Goal: Task Accomplishment & Management: Complete application form

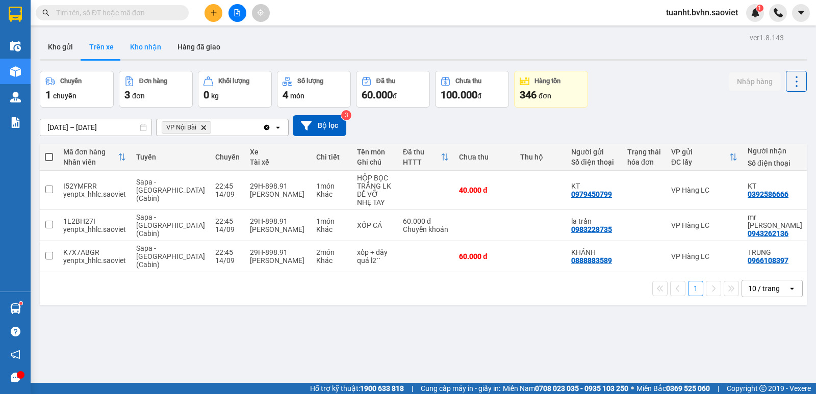
click at [151, 45] on button "Kho nhận" at bounding box center [145, 47] width 47 height 24
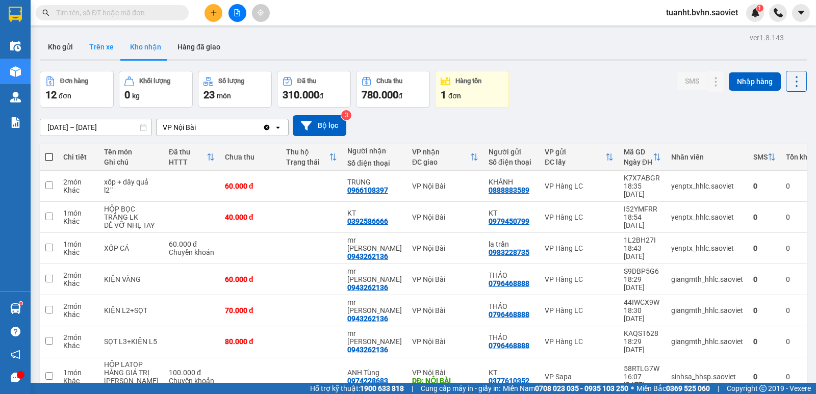
click at [103, 53] on button "Trên xe" at bounding box center [101, 47] width 41 height 24
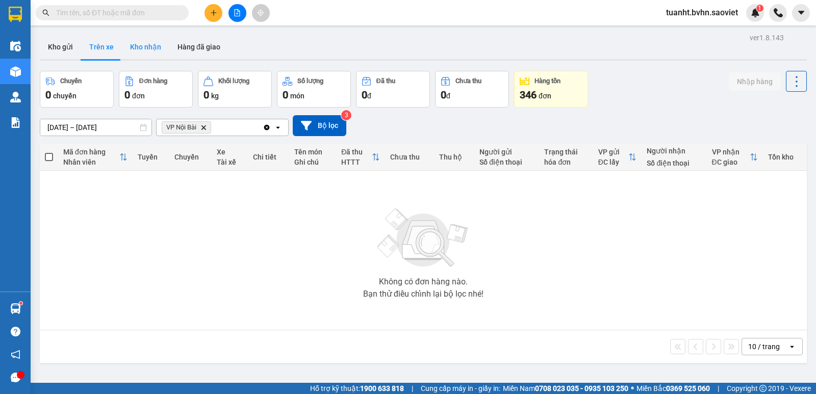
click at [138, 50] on button "Kho nhận" at bounding box center [145, 47] width 47 height 24
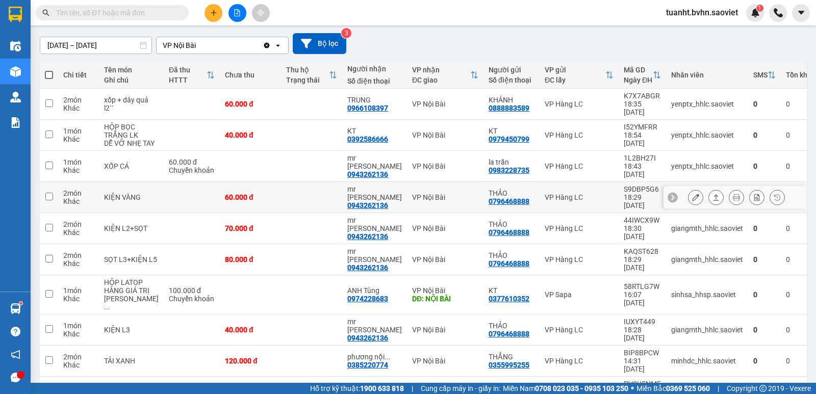
scroll to position [84, 0]
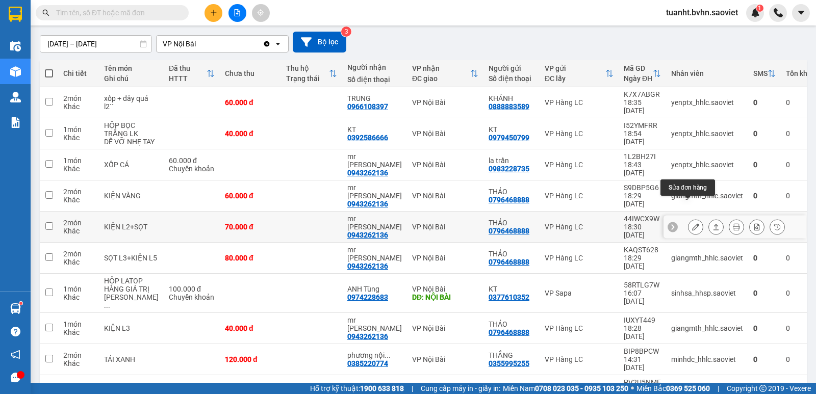
click at [689, 218] on button at bounding box center [696, 227] width 14 height 18
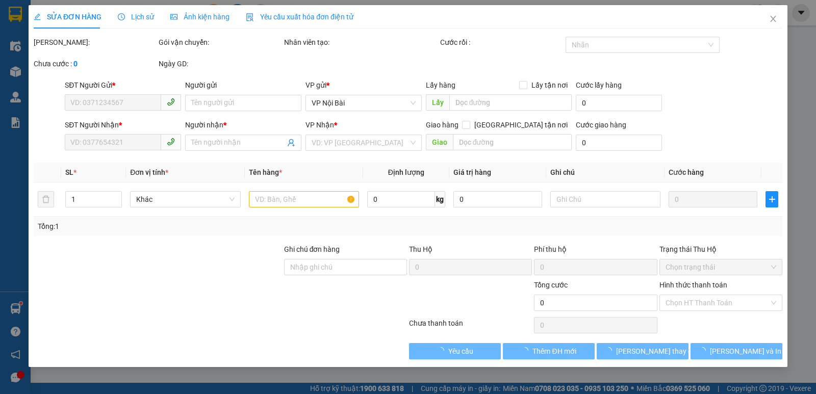
type input "0796468888"
type input "THẢO"
type input "0943262136"
type input "mr [PERSON_NAME]"
type input "70.000"
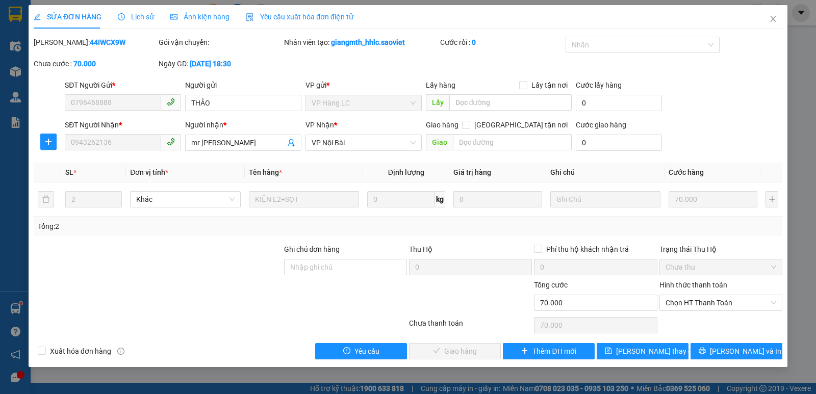
click at [671, 305] on span "Chọn HT Thanh Toán" at bounding box center [721, 302] width 111 height 15
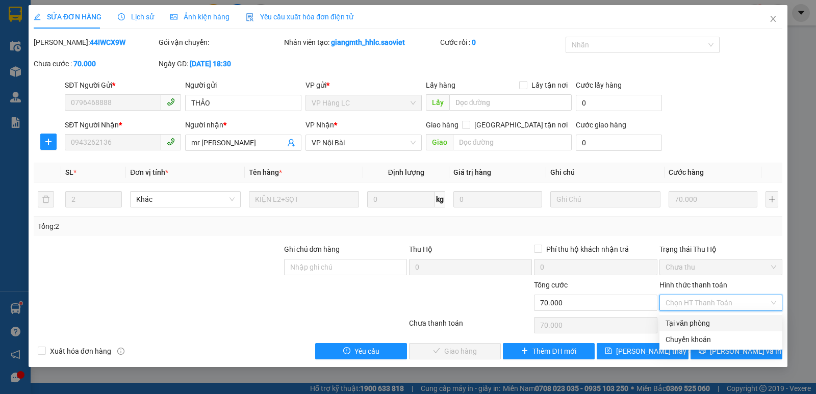
click at [674, 319] on div "Tại văn phòng" at bounding box center [721, 323] width 111 height 11
type input "0"
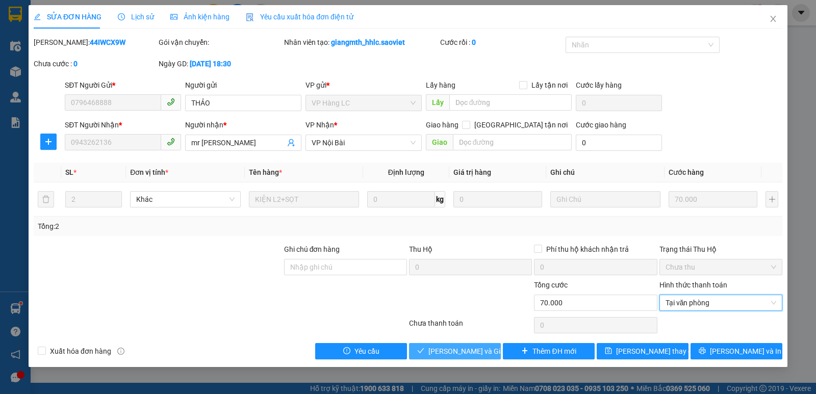
click at [445, 348] on span "[PERSON_NAME] và Giao hàng" at bounding box center [477, 351] width 98 height 11
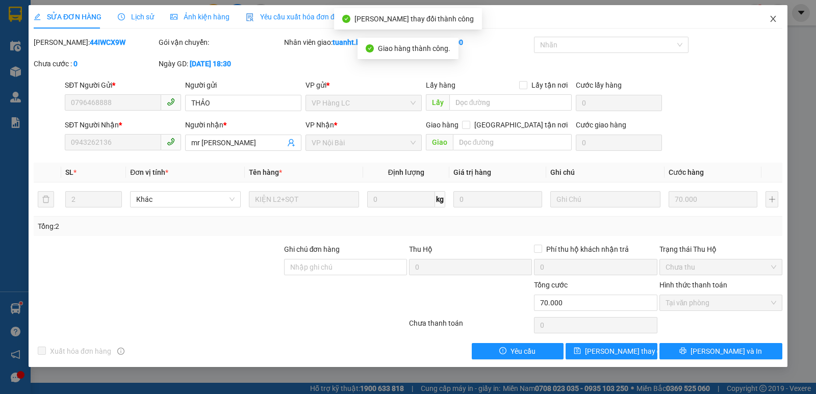
click at [769, 21] on icon "close" at bounding box center [773, 19] width 8 height 8
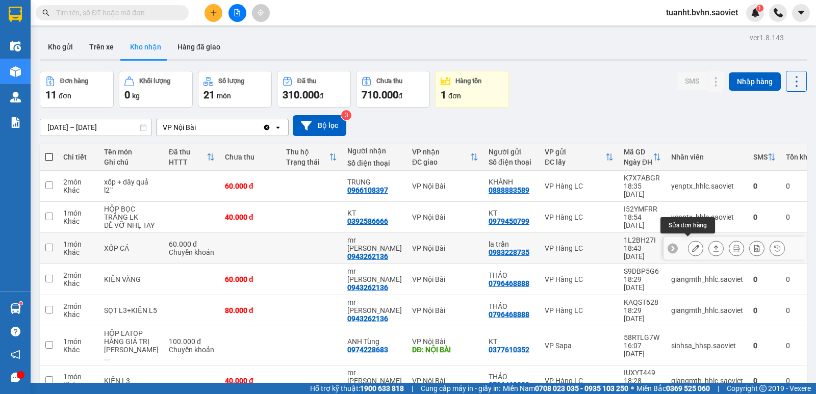
click at [689, 244] on button at bounding box center [696, 249] width 14 height 18
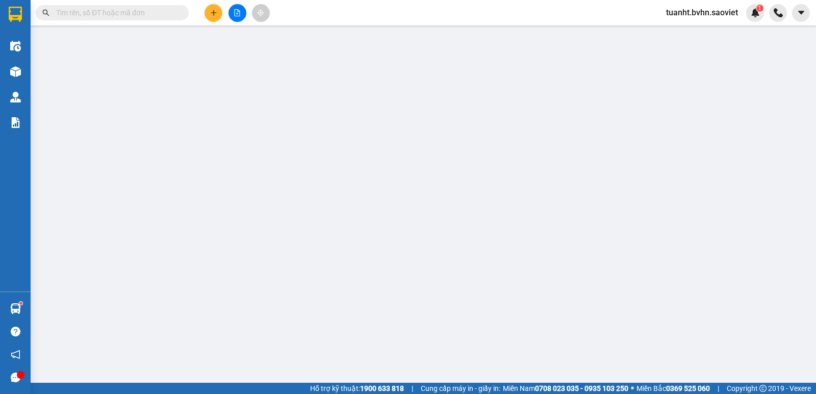
type input "0983228735"
type input "la trần"
type input "0943262136"
type input "mr [PERSON_NAME]"
type input "60.000"
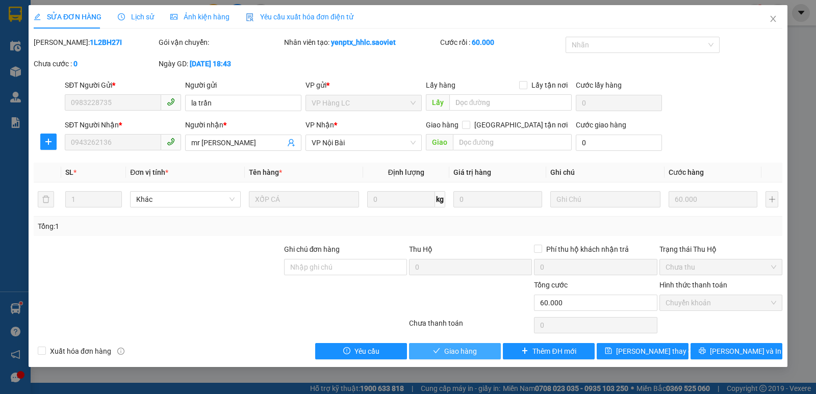
click at [465, 349] on span "Giao hàng" at bounding box center [460, 351] width 33 height 11
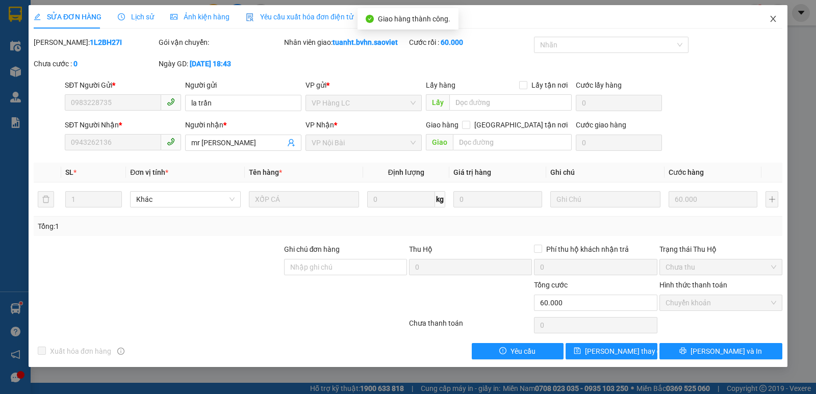
click at [773, 16] on icon "close" at bounding box center [773, 19] width 8 height 8
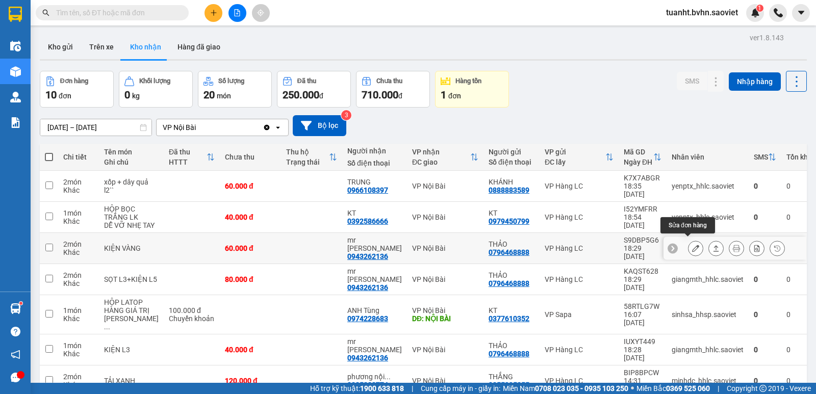
click at [692, 245] on icon at bounding box center [695, 248] width 7 height 7
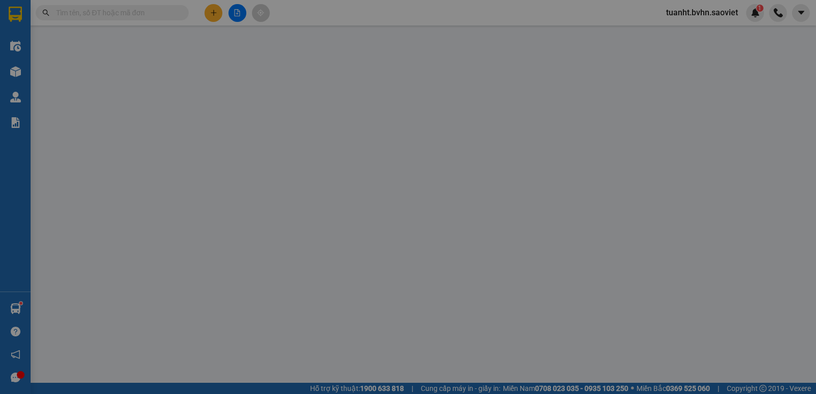
type input "0796468888"
type input "THẢO"
type input "0943262136"
type input "mr [PERSON_NAME]"
type input "60.000"
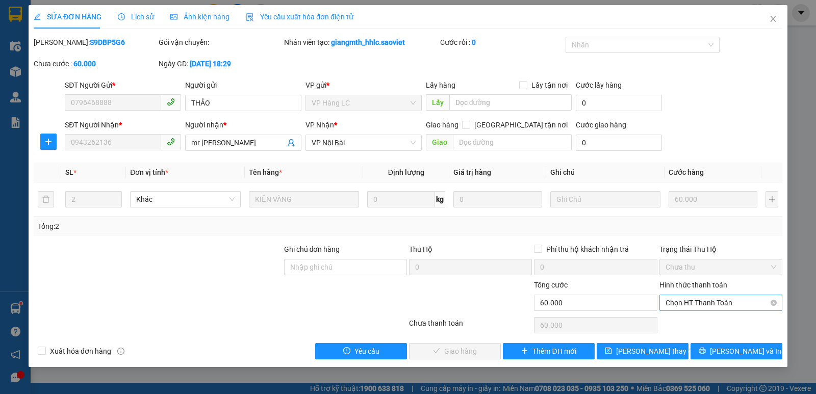
click at [681, 300] on span "Chọn HT Thanh Toán" at bounding box center [721, 302] width 111 height 15
click at [688, 337] on div "Chuyển khoản" at bounding box center [721, 339] width 111 height 11
type input "0"
click at [476, 347] on span "[PERSON_NAME] và Giao hàng" at bounding box center [477, 351] width 98 height 11
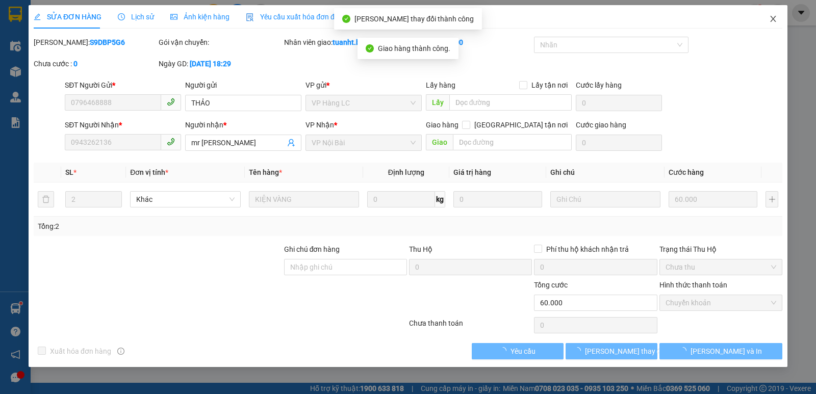
click at [772, 16] on icon "close" at bounding box center [773, 19] width 8 height 8
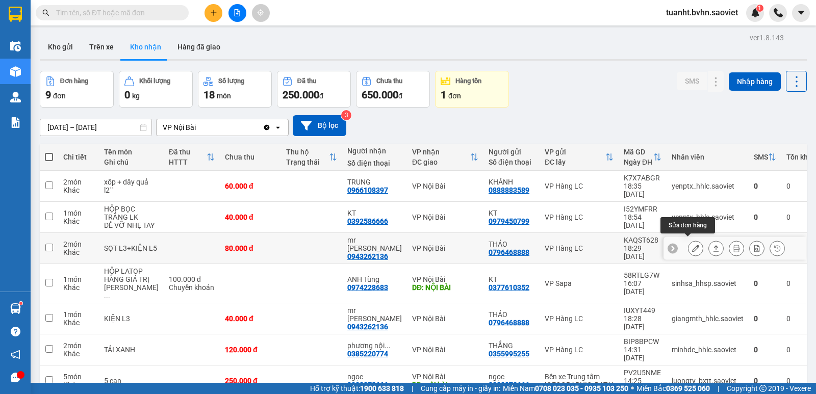
click at [692, 245] on icon at bounding box center [695, 248] width 7 height 7
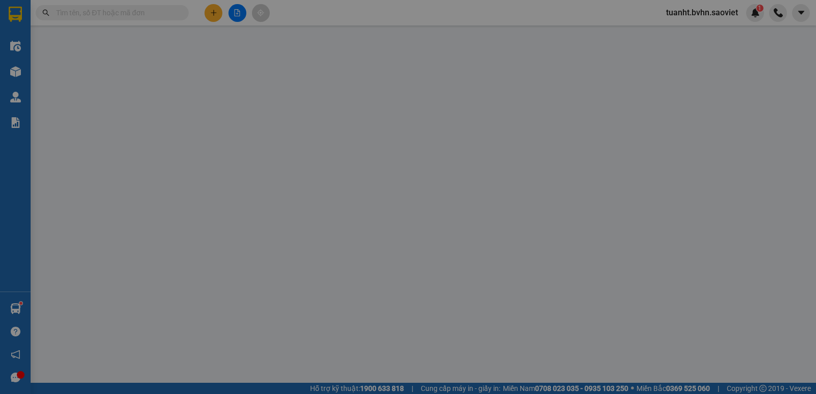
type input "0796468888"
type input "THẢO"
type input "0943262136"
type input "mr [PERSON_NAME]"
type input "80.000"
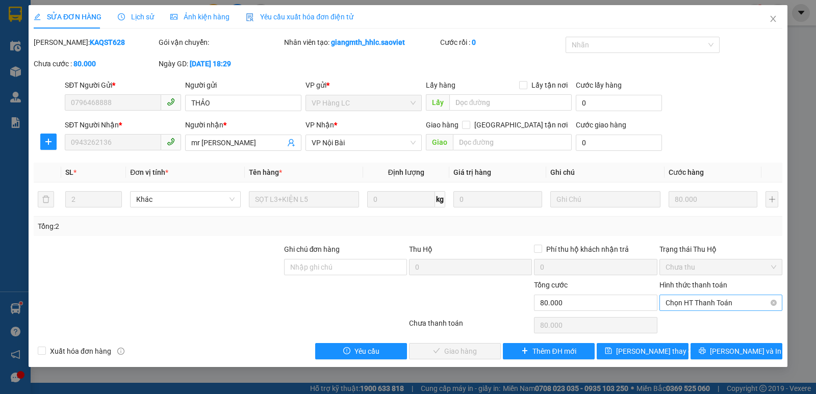
click at [693, 302] on span "Chọn HT Thanh Toán" at bounding box center [721, 302] width 111 height 15
click at [691, 335] on div "Chuyển khoản" at bounding box center [721, 339] width 111 height 11
type input "0"
click at [463, 351] on span "[PERSON_NAME] và Giao hàng" at bounding box center [477, 351] width 98 height 11
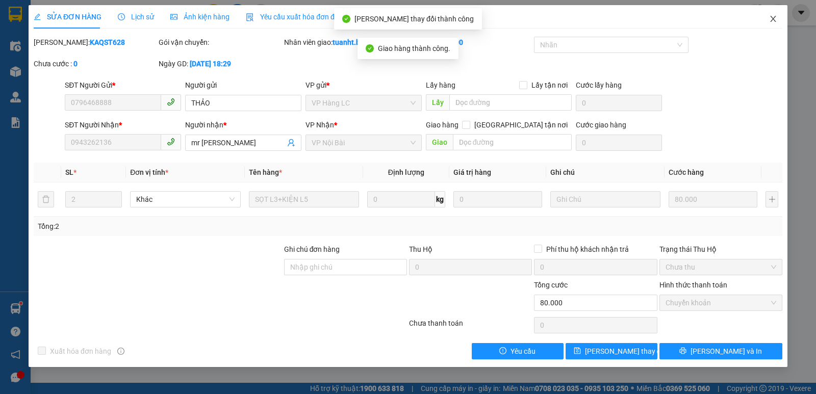
click at [773, 22] on icon "close" at bounding box center [773, 19] width 8 height 8
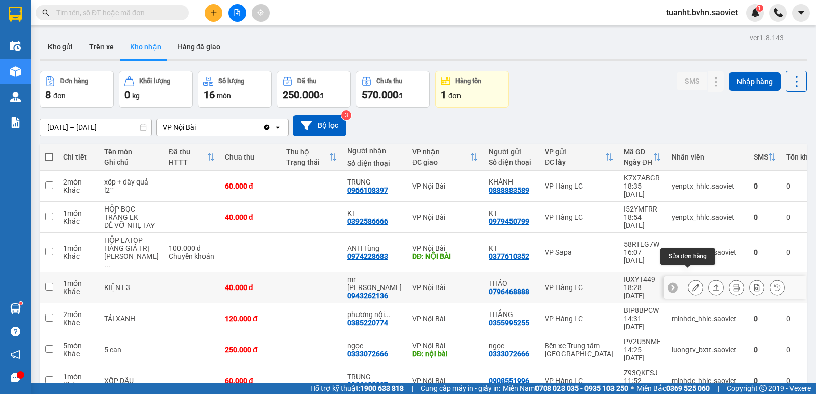
click at [692, 284] on icon at bounding box center [695, 287] width 7 height 7
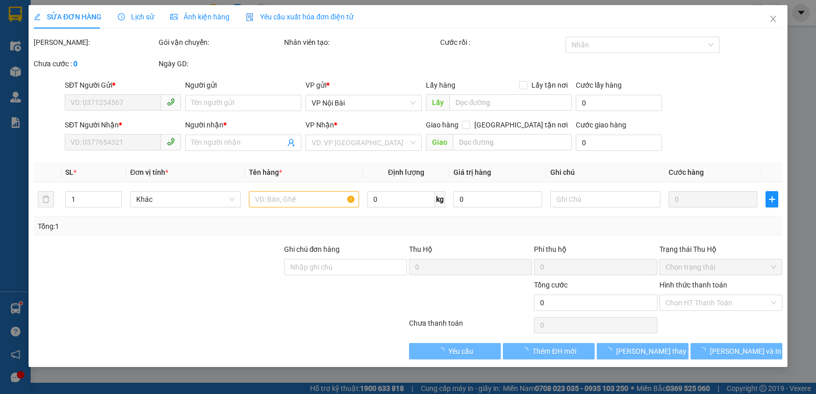
type input "0796468888"
type input "THẢO"
type input "0943262136"
type input "mr [PERSON_NAME]"
type input "40.000"
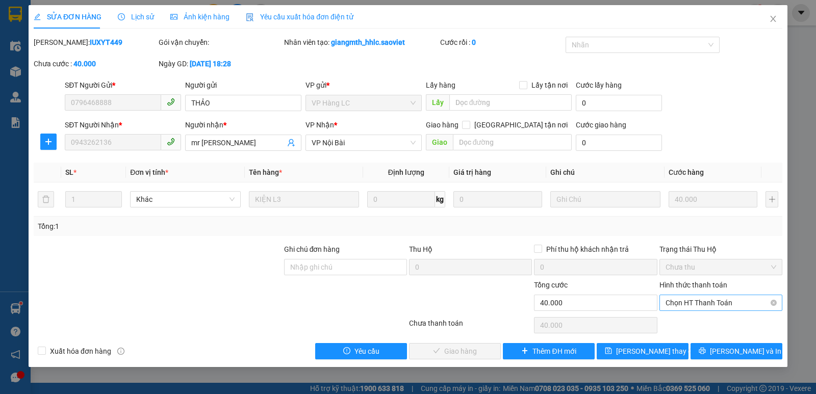
click at [693, 305] on span "Chọn HT Thanh Toán" at bounding box center [721, 302] width 111 height 15
click at [690, 338] on div "Chuyển khoản" at bounding box center [721, 339] width 111 height 11
type input "0"
click at [470, 353] on span "[PERSON_NAME] và Giao hàng" at bounding box center [477, 351] width 98 height 11
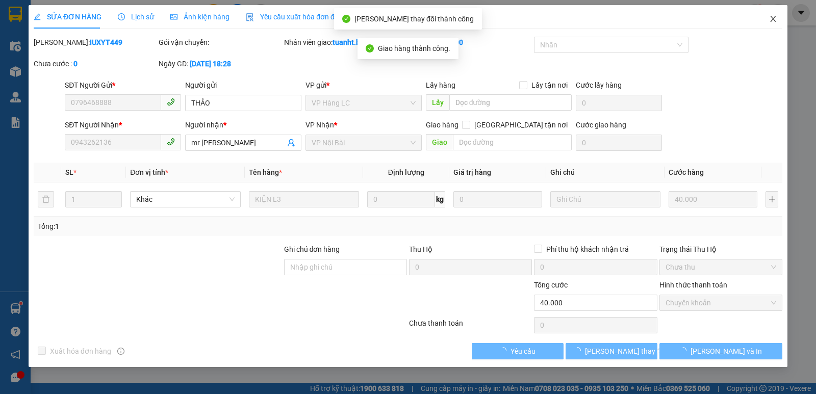
click at [775, 20] on icon "close" at bounding box center [773, 19] width 8 height 8
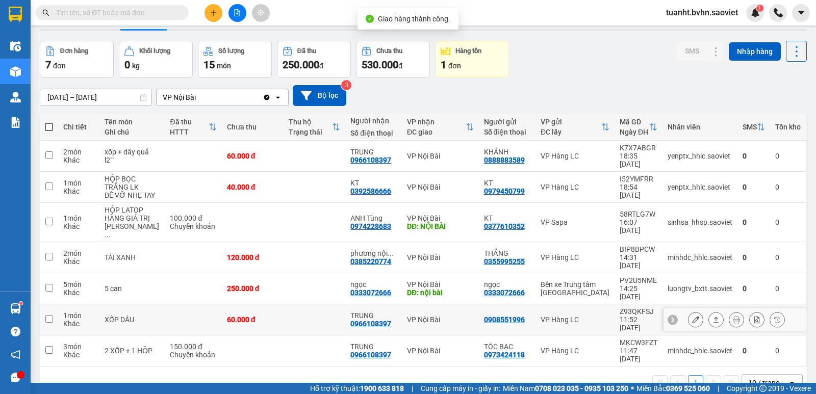
scroll to position [47, 0]
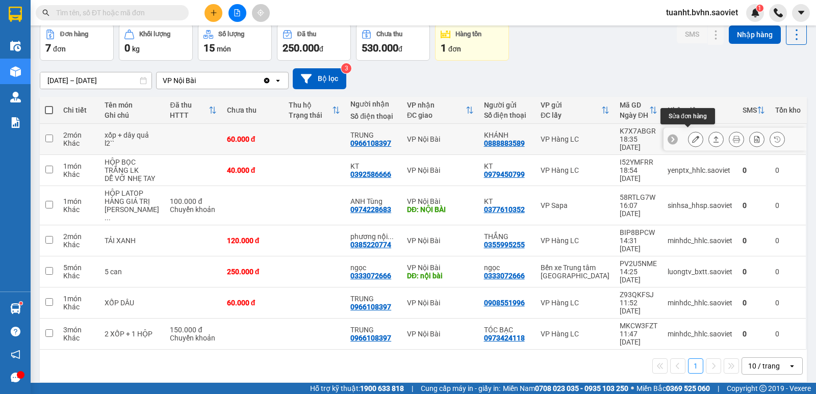
click at [692, 134] on button at bounding box center [696, 140] width 14 height 18
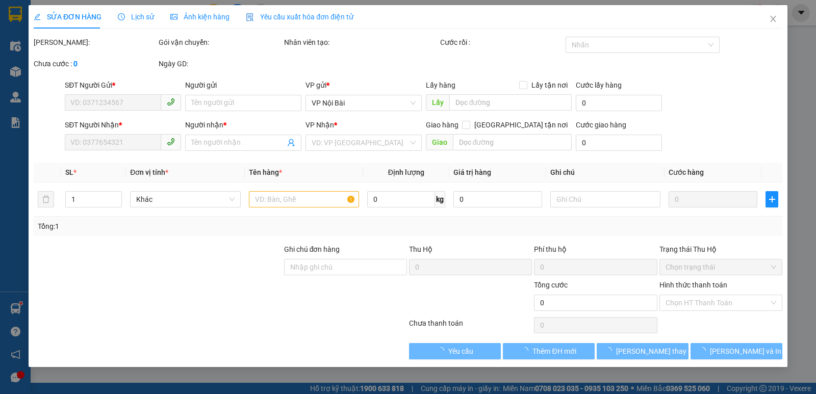
type input "0888883589"
type input "KHÁNH"
type input "0966108397"
type input "TRUNG"
type input "60.000"
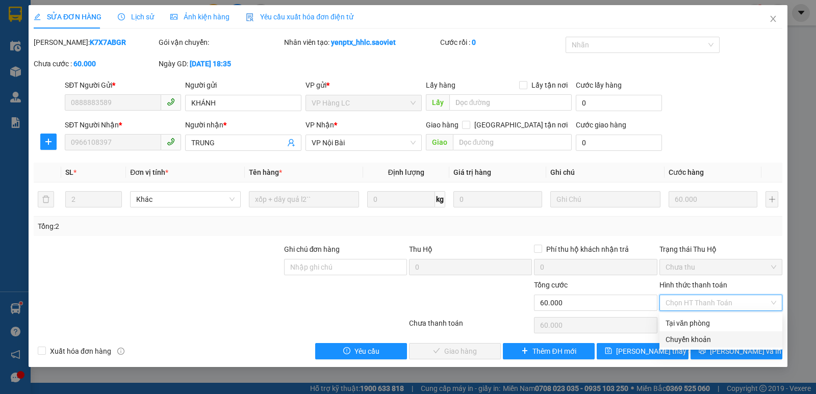
click at [699, 343] on div "Chuyển khoản" at bounding box center [721, 339] width 111 height 11
type input "0"
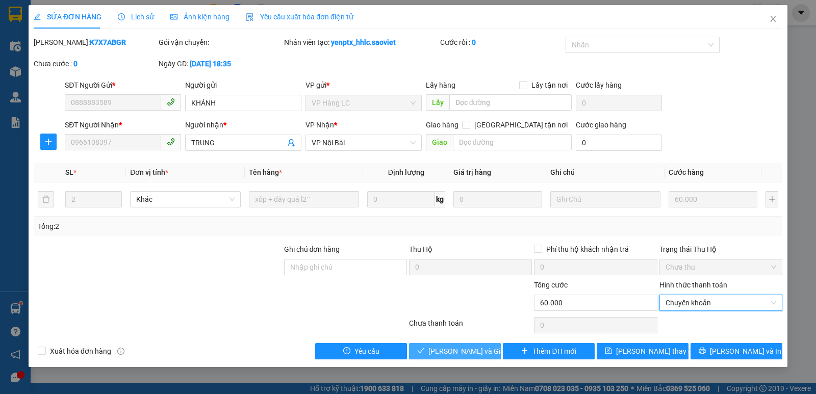
click at [468, 347] on span "[PERSON_NAME] và Giao hàng" at bounding box center [477, 351] width 98 height 11
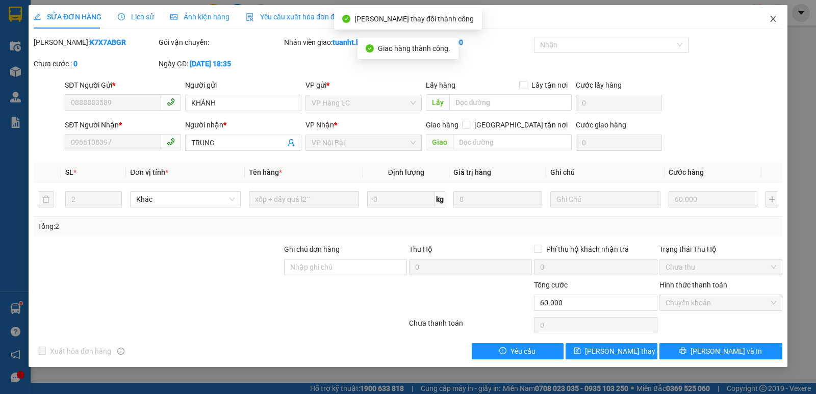
click at [775, 18] on icon "close" at bounding box center [773, 19] width 8 height 8
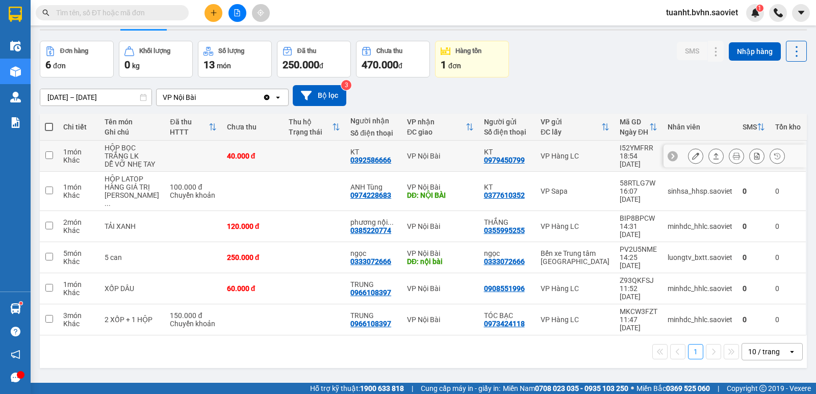
scroll to position [47, 0]
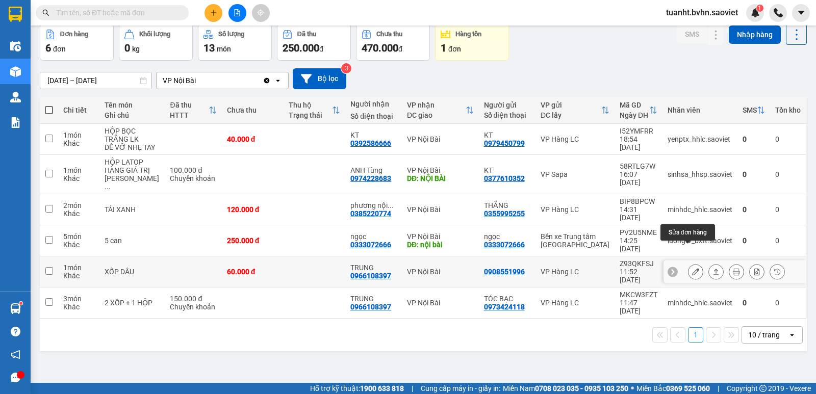
click at [692, 268] on icon at bounding box center [695, 271] width 7 height 7
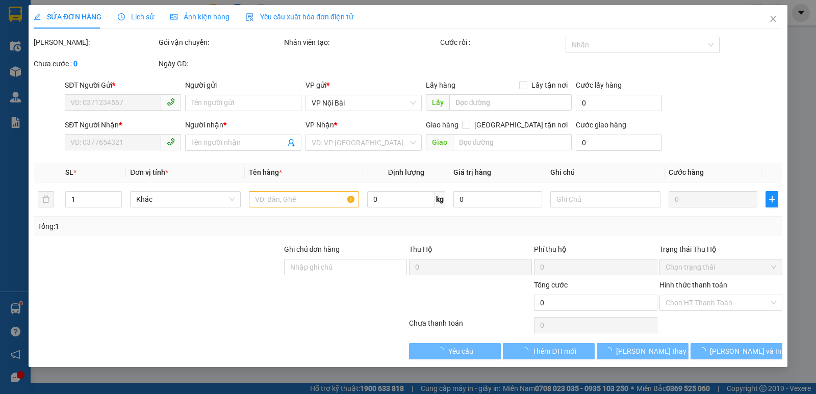
type input "0908551996"
type input "0966108397"
type input "TRUNG"
type input "60.000"
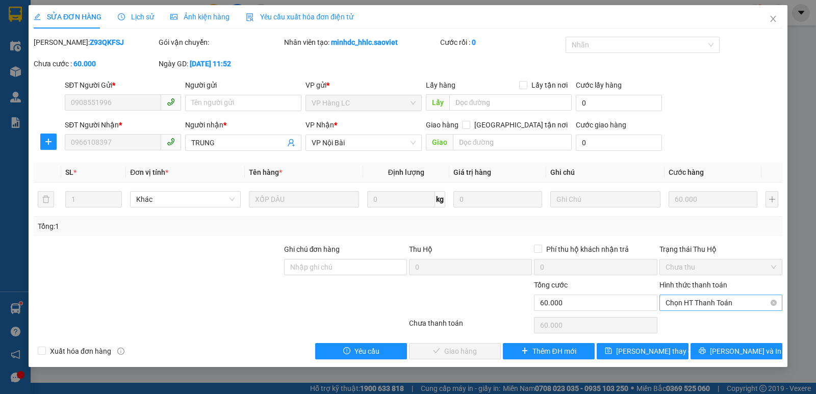
click at [681, 303] on span "Chọn HT Thanh Toán" at bounding box center [721, 302] width 111 height 15
click at [683, 335] on div "Chuyển khoản" at bounding box center [721, 339] width 111 height 11
type input "0"
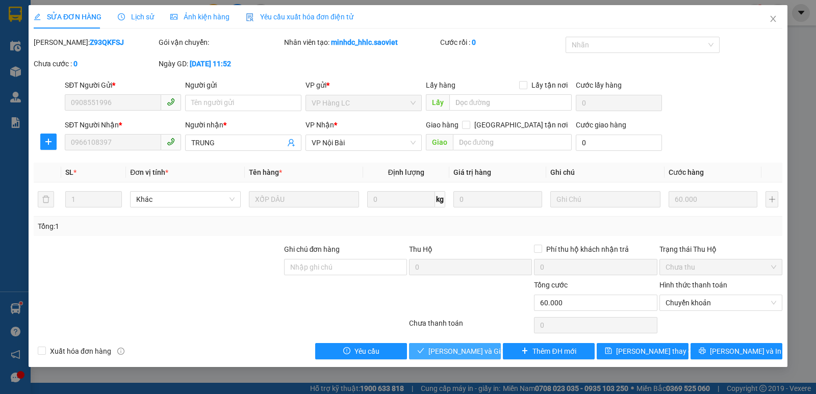
click at [474, 346] on span "[PERSON_NAME] và Giao hàng" at bounding box center [477, 351] width 98 height 11
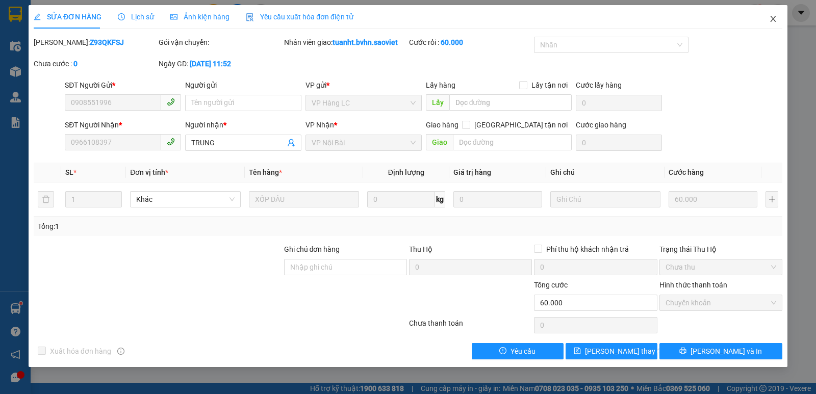
click at [770, 18] on icon "close" at bounding box center [773, 19] width 8 height 8
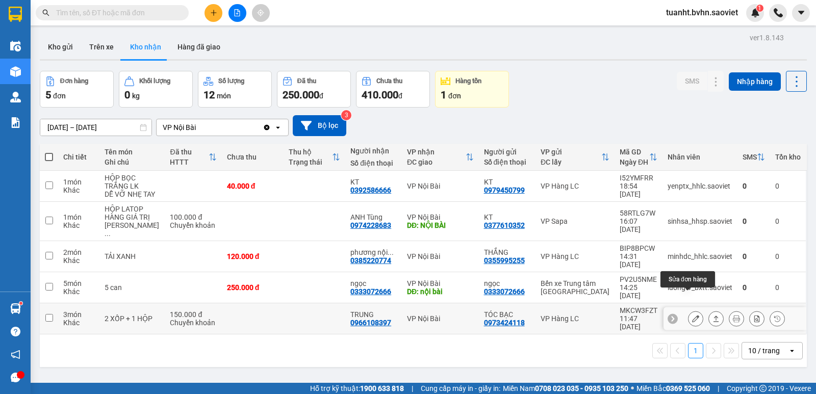
click at [689, 310] on button at bounding box center [696, 319] width 14 height 18
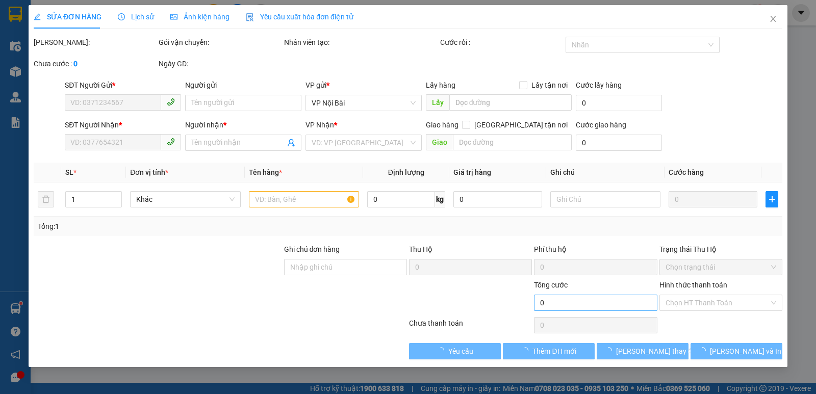
type input "0973424118"
type input "TÓC BẠC"
type input "0966108397"
type input "TRUNG"
type input "150.000"
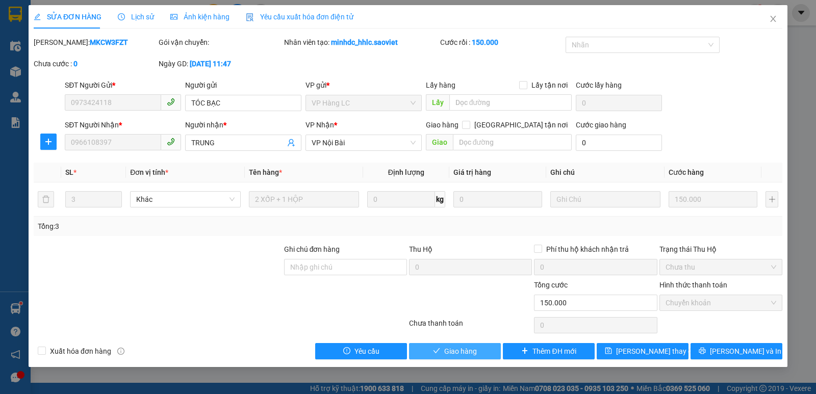
click at [462, 349] on span "Giao hàng" at bounding box center [460, 351] width 33 height 11
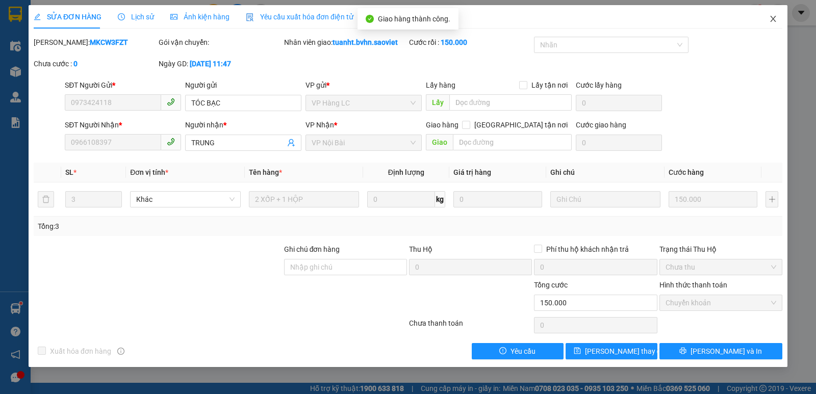
click at [771, 15] on span "Close" at bounding box center [773, 19] width 29 height 29
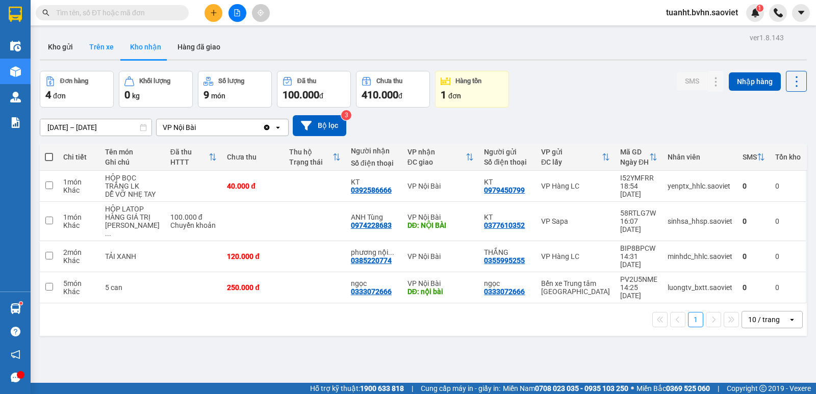
click at [100, 51] on button "Trên xe" at bounding box center [101, 47] width 41 height 24
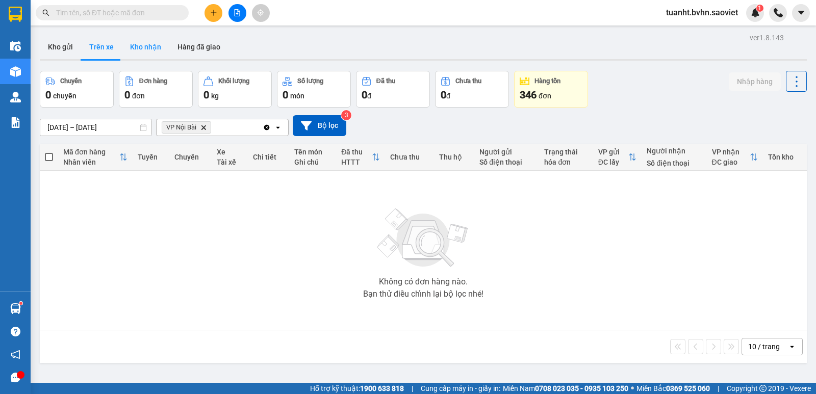
click at [132, 46] on button "Kho nhận" at bounding box center [145, 47] width 47 height 24
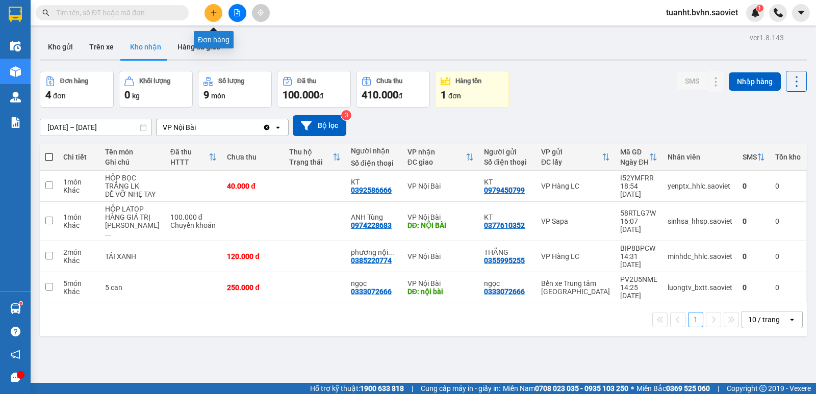
click at [215, 10] on icon "plus" at bounding box center [213, 12] width 7 height 7
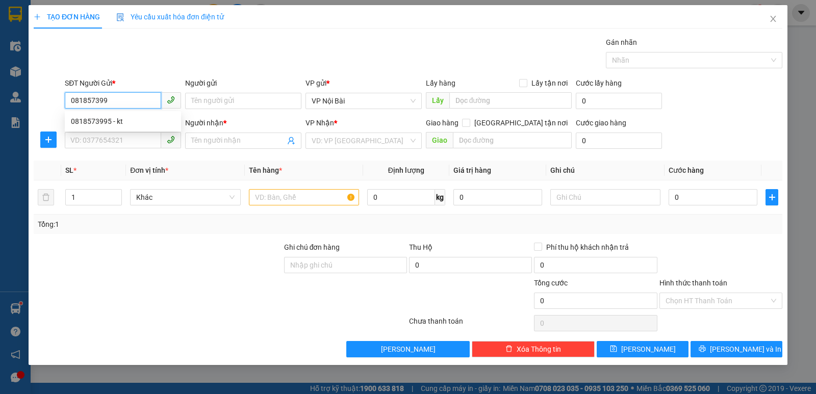
type input "0818573995"
click at [127, 121] on div "0818573995 - kt" at bounding box center [123, 121] width 104 height 11
type input "kt"
type input "0367712559"
type input "LAN"
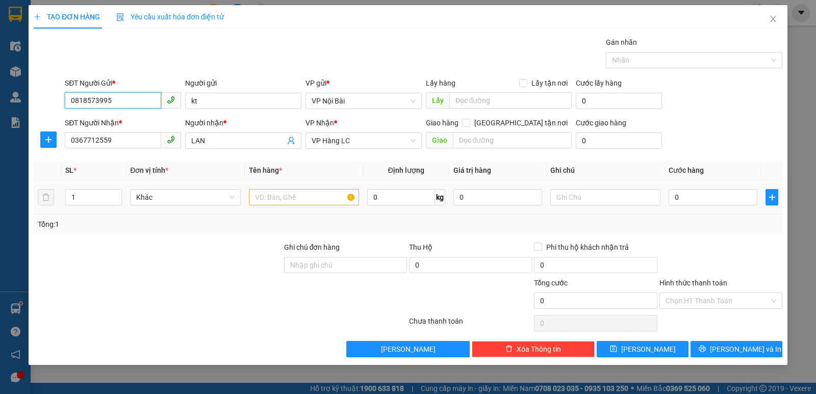
type input "0818573995"
click at [281, 198] on input "text" at bounding box center [304, 197] width 110 height 16
type input "xốp tôm chết"
click at [702, 196] on input "0" at bounding box center [713, 197] width 89 height 16
type input "1"
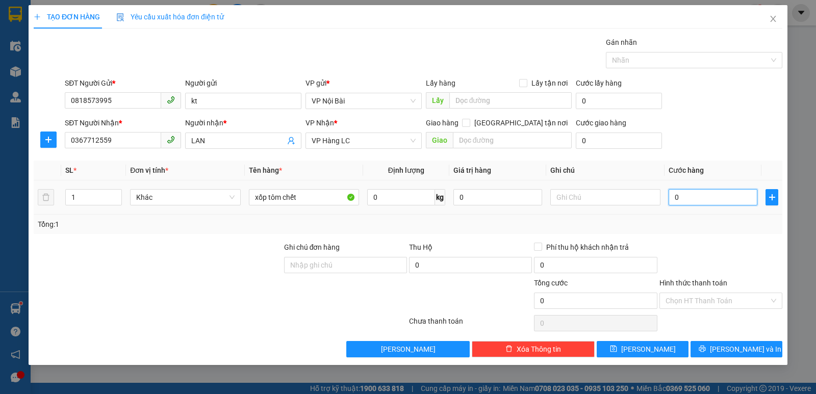
type input "1"
type input "10"
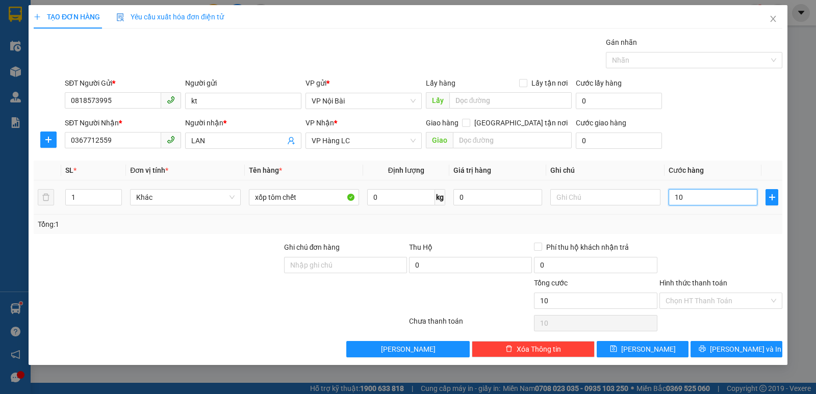
type input "100"
type input "1.000"
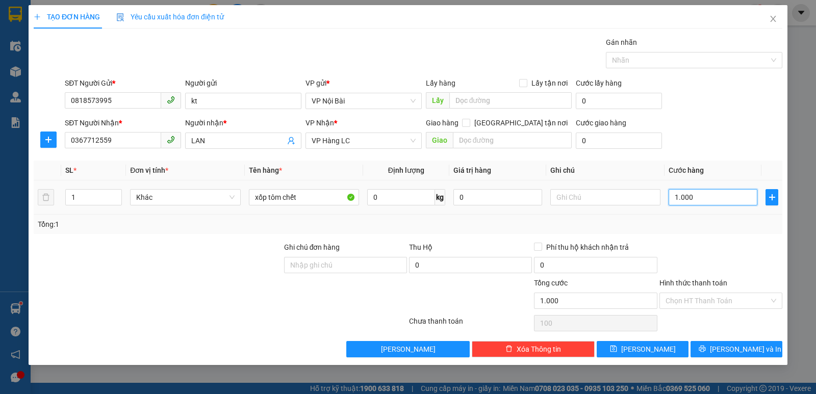
type input "1.000"
type input "10.000"
type input "100.000"
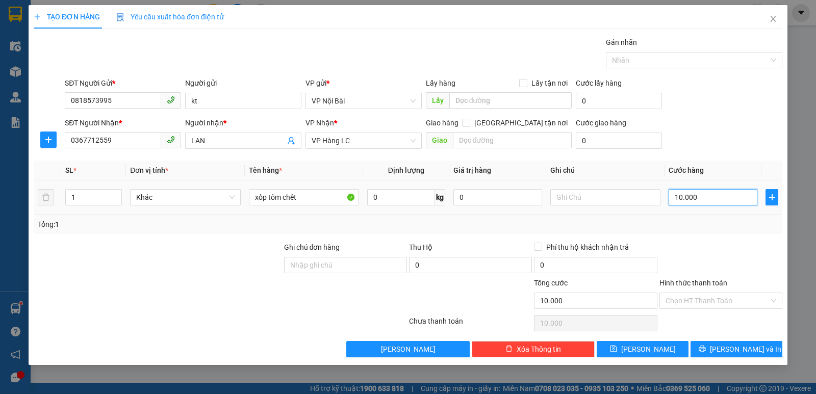
type input "100.000"
click at [697, 227] on div "Tổng: 1" at bounding box center [408, 224] width 741 height 11
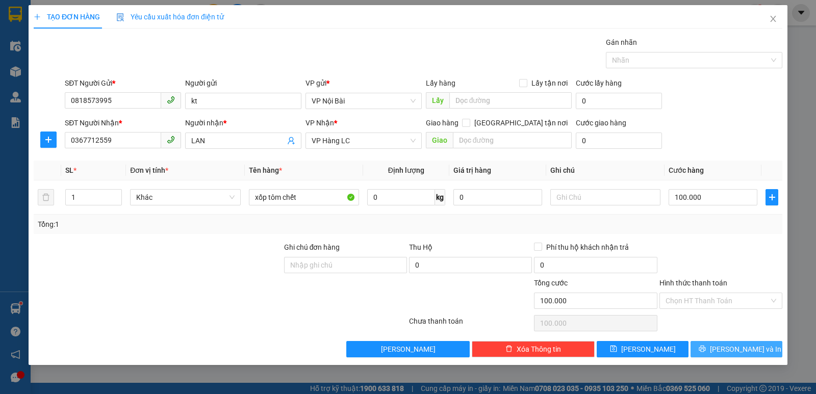
click at [705, 351] on icon "printer" at bounding box center [702, 349] width 7 height 7
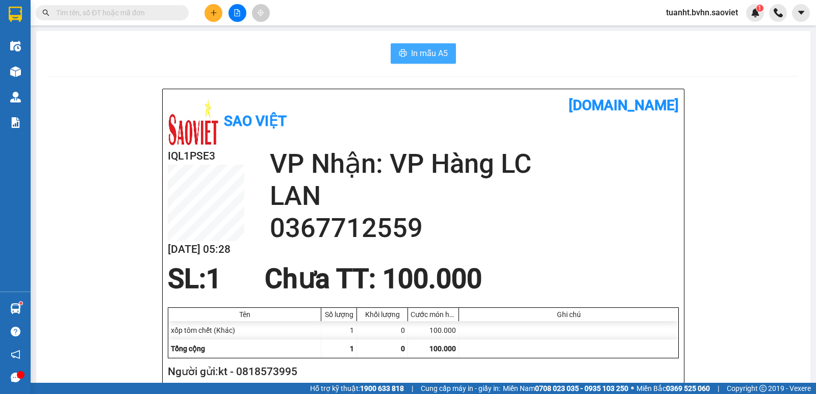
click at [404, 54] on button "In mẫu A5" at bounding box center [423, 53] width 65 height 20
